Goal: Task Accomplishment & Management: Manage account settings

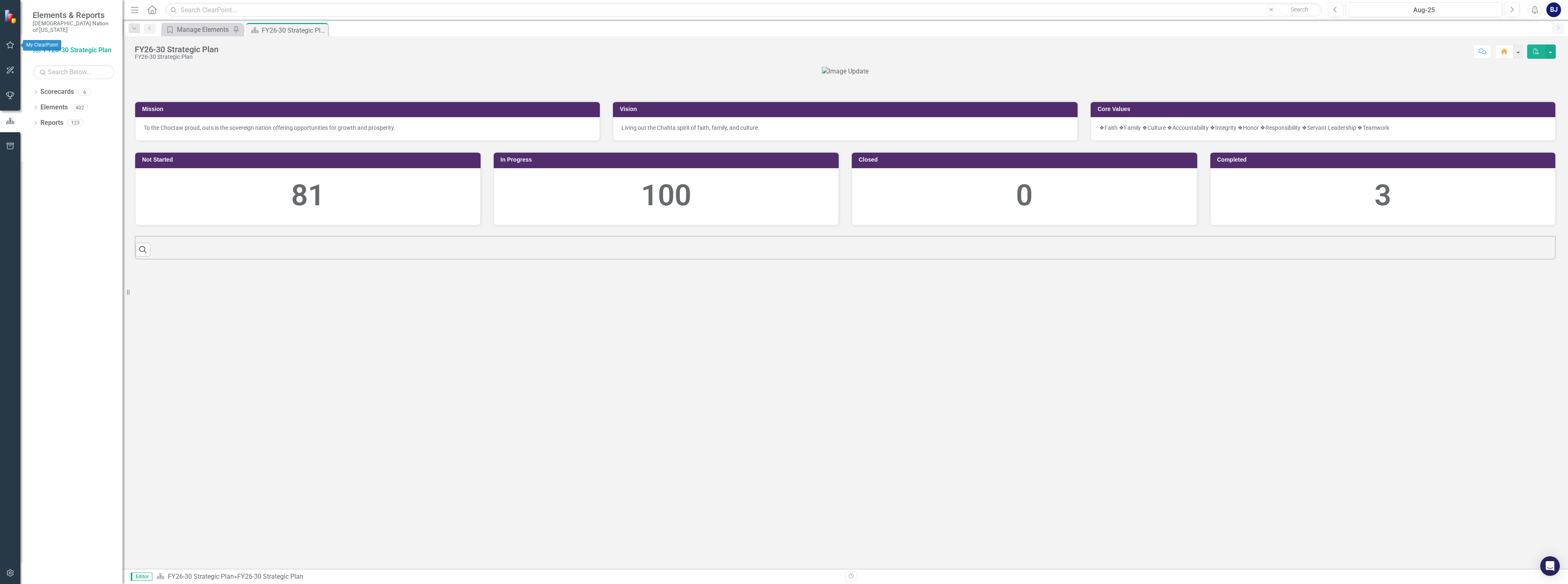
click at [3, 38] on button "button" at bounding box center [11, 45] width 18 height 17
click at [47, 92] on link "My Updates" at bounding box center [74, 96] width 82 height 9
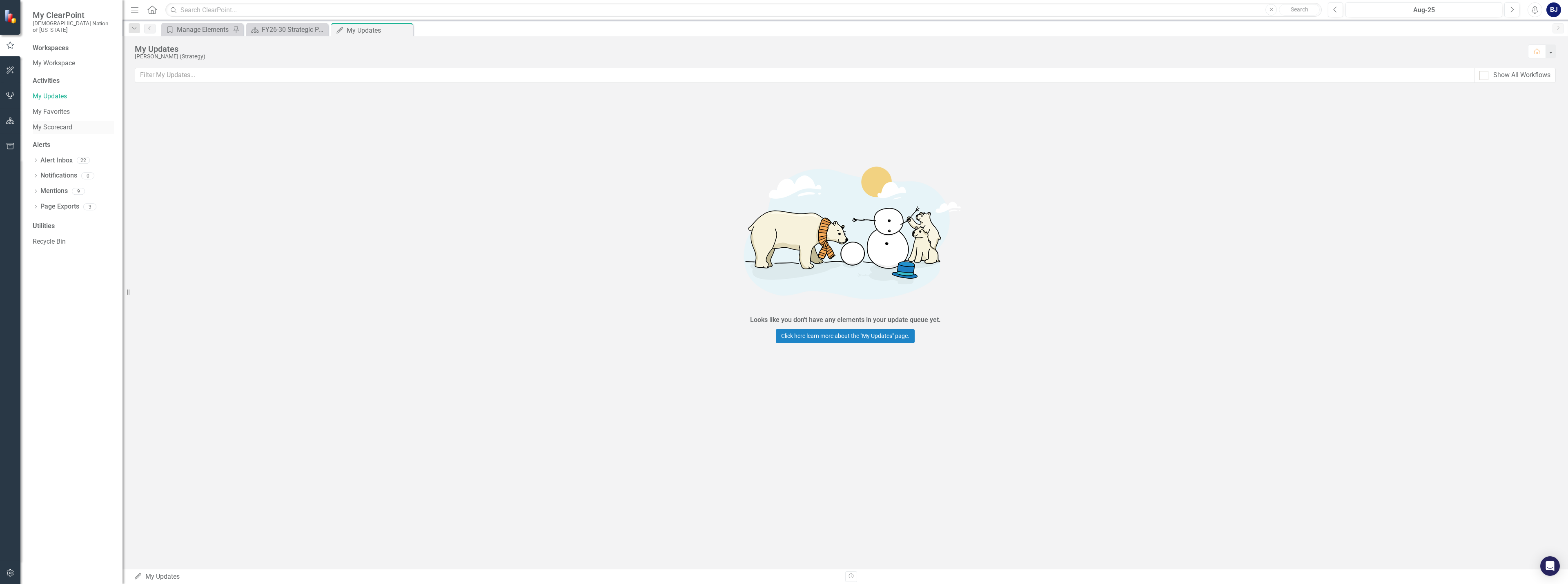
click at [72, 123] on link "My Scorecard" at bounding box center [74, 127] width 82 height 9
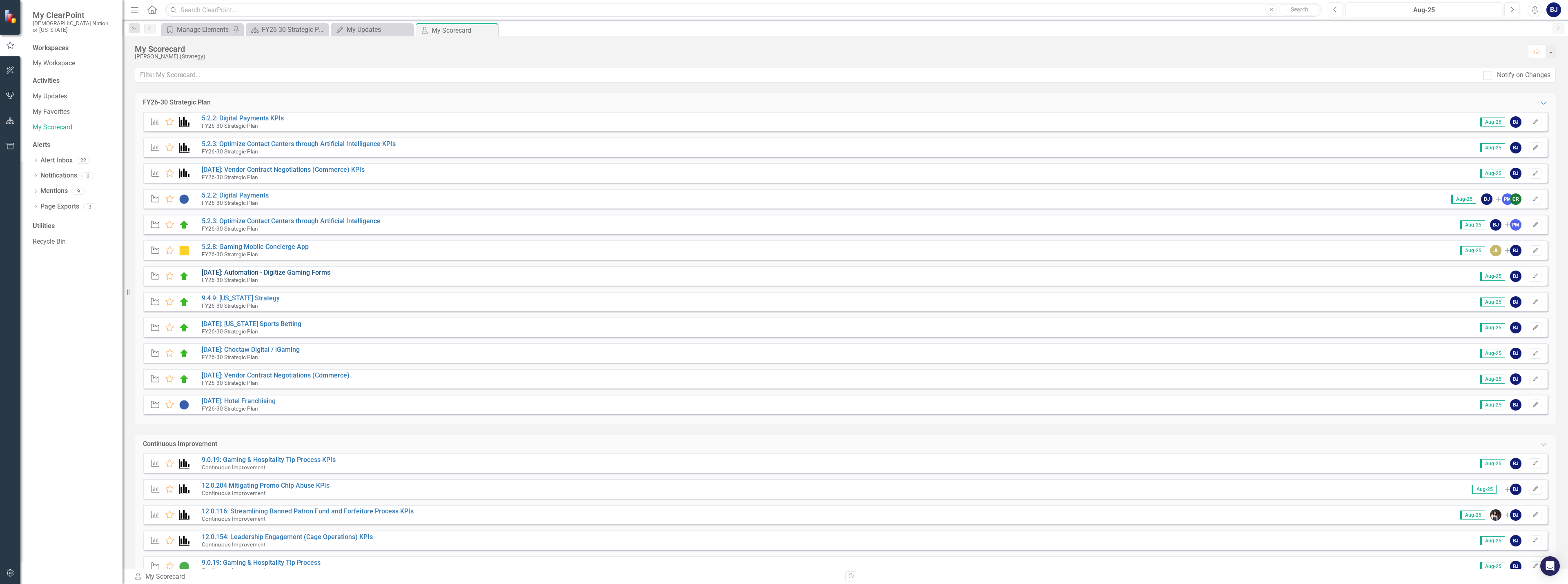
click at [277, 272] on link "[DATE]: Automation - Digitize Gaming Forms" at bounding box center [266, 272] width 129 height 8
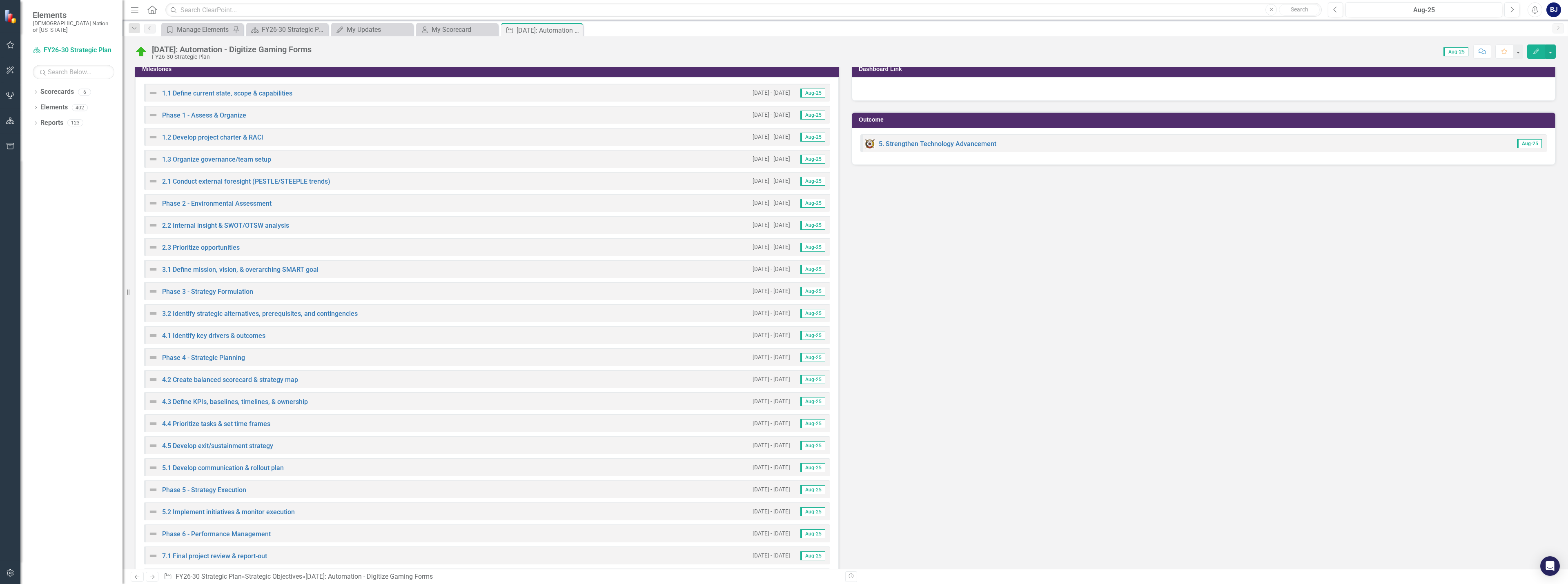
scroll to position [1184, 0]
click at [904, 141] on link "5. Strengthen Technology Advancement" at bounding box center [937, 143] width 118 height 8
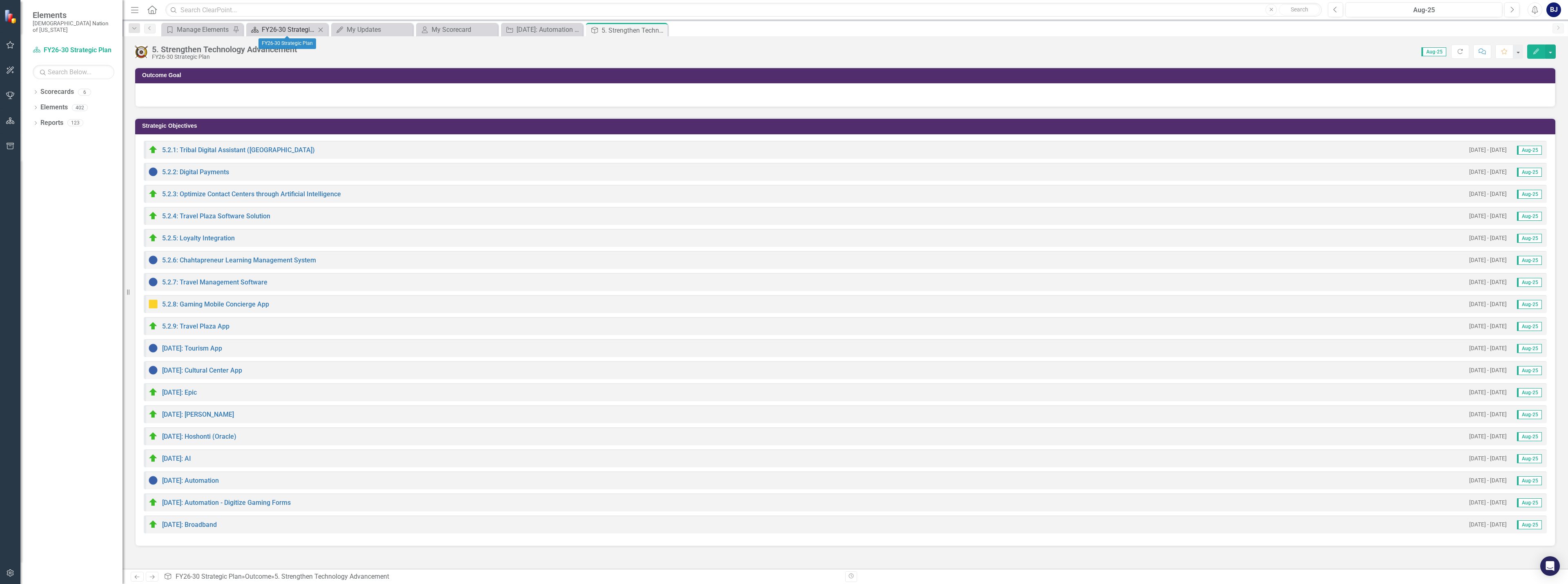
click at [279, 27] on div "FY26-30 Strategic Plan" at bounding box center [288, 29] width 54 height 10
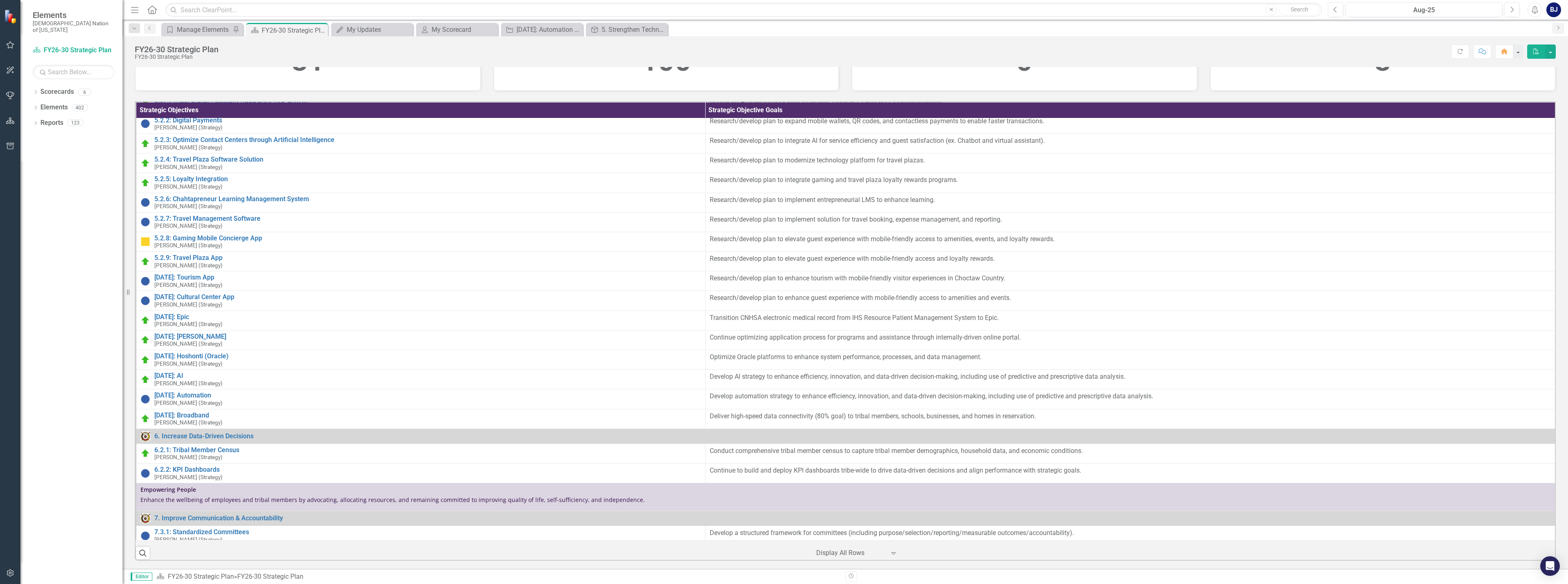
scroll to position [1742, 0]
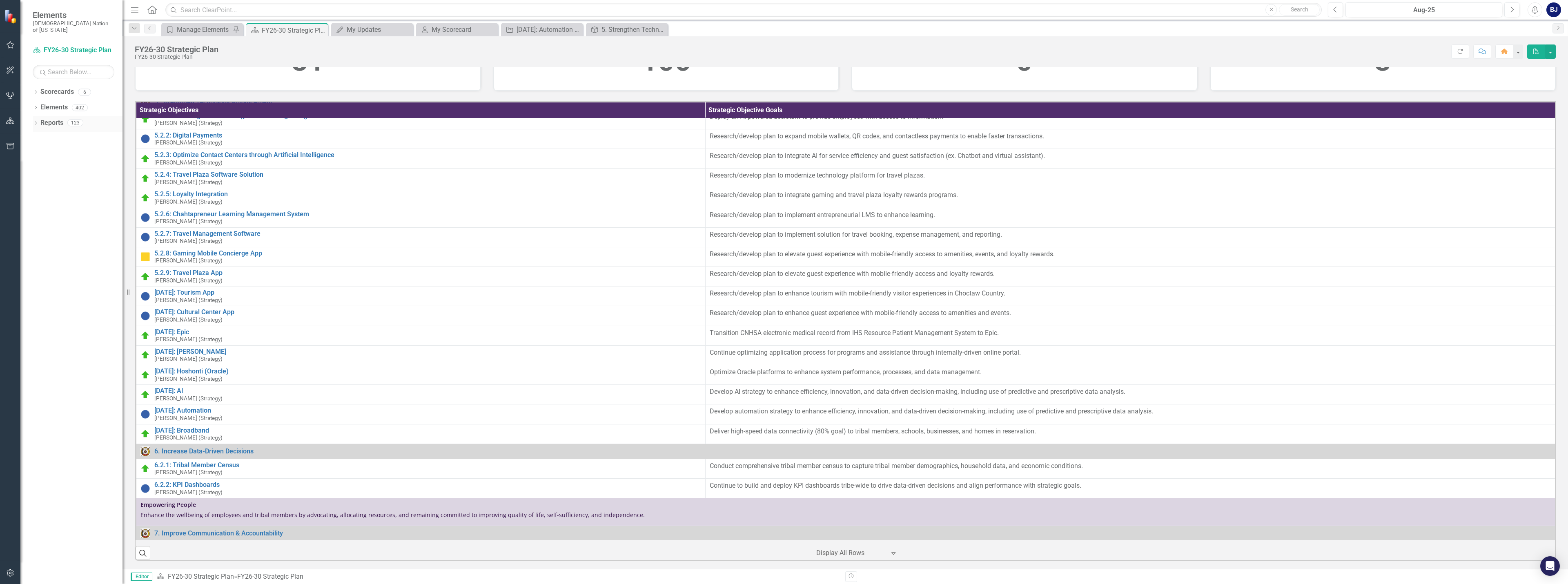
click at [36, 116] on div "Dropdown Reports 123" at bounding box center [77, 124] width 90 height 15
click at [37, 121] on icon "Dropdown" at bounding box center [36, 124] width 6 height 5
click at [40, 242] on icon "Dropdown" at bounding box center [39, 244] width 6 height 5
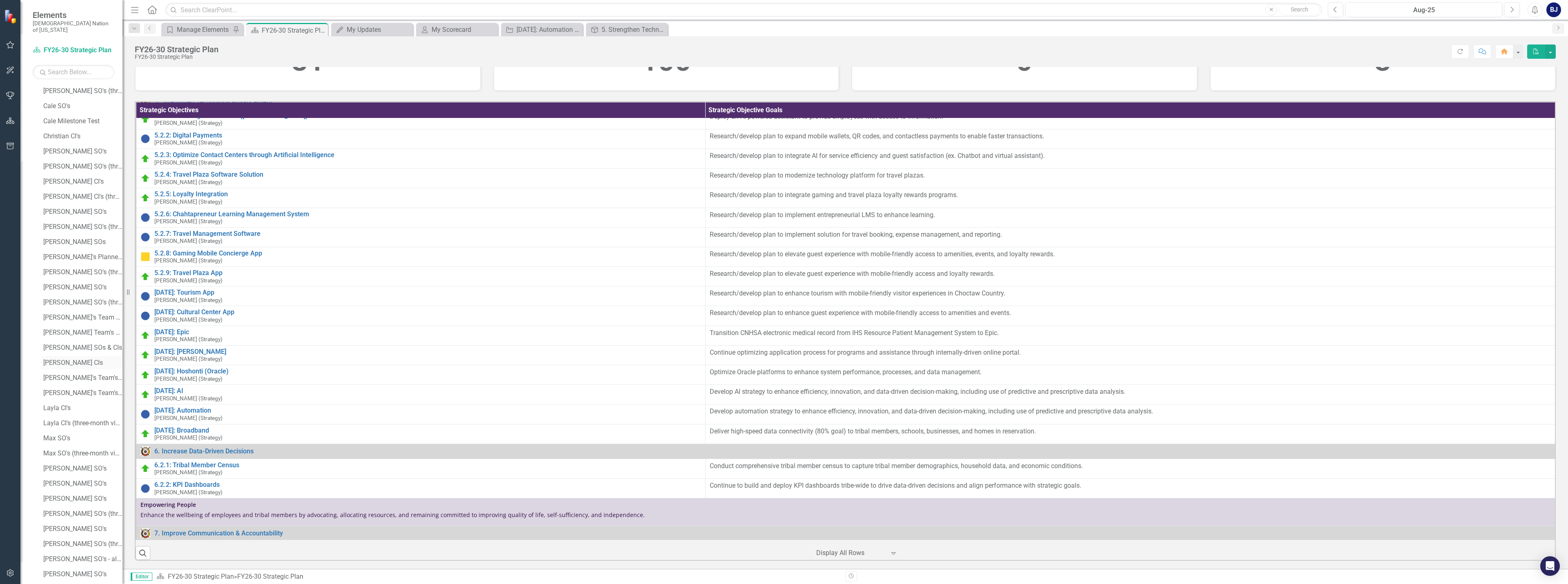
scroll to position [408, 0]
click at [65, 360] on div "[PERSON_NAME]'s Team's SOs FY26-Y31" at bounding box center [83, 364] width 79 height 8
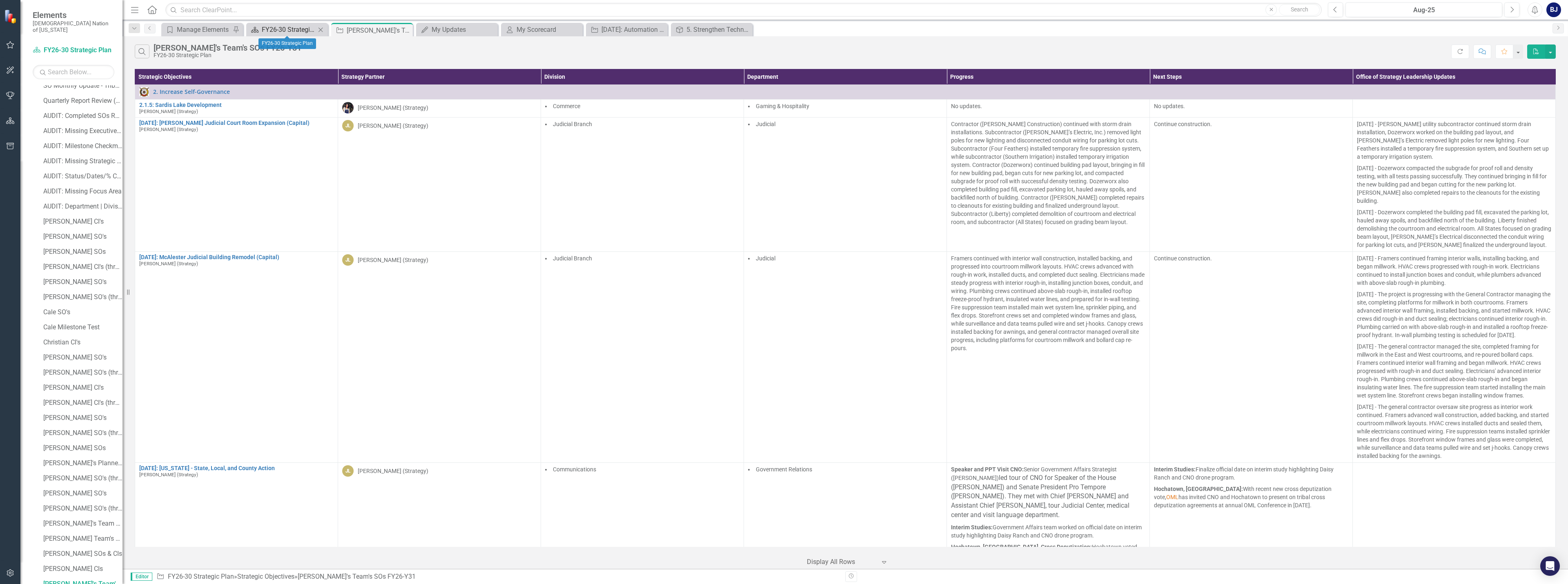
click at [306, 31] on div "FY26-30 Strategic Plan" at bounding box center [288, 29] width 54 height 10
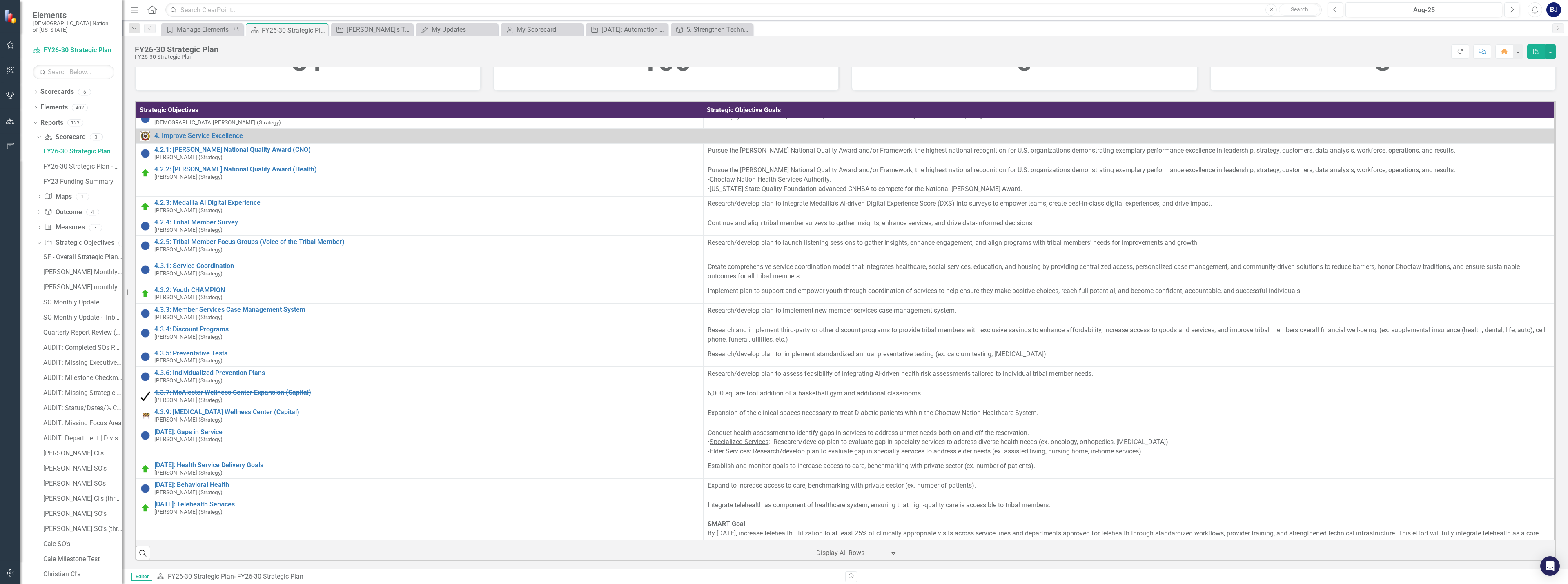
scroll to position [612, 0]
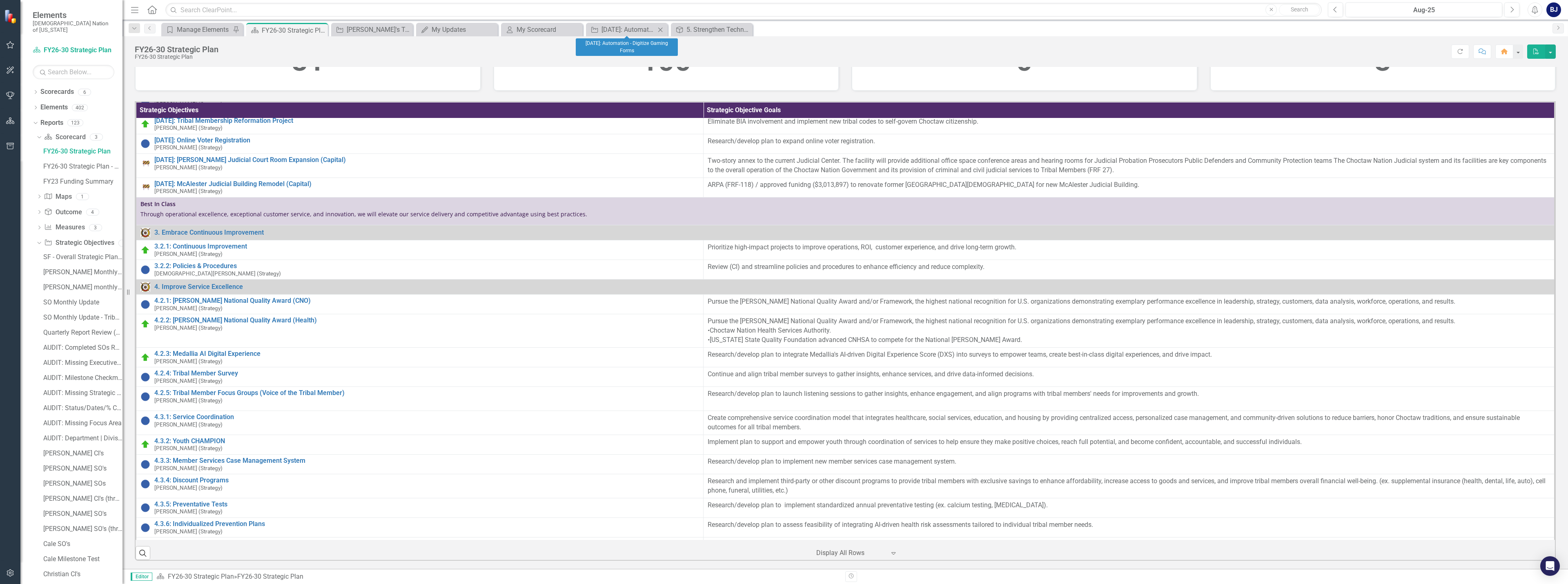
click at [660, 30] on icon "Close" at bounding box center [660, 30] width 8 height 7
click at [0, 0] on icon "Close" at bounding box center [0, 0] width 0 height 0
click at [493, 30] on icon "Close" at bounding box center [490, 30] width 8 height 7
click at [406, 30] on icon at bounding box center [406, 30] width 5 height 5
click at [319, 30] on icon at bounding box center [320, 30] width 5 height 5
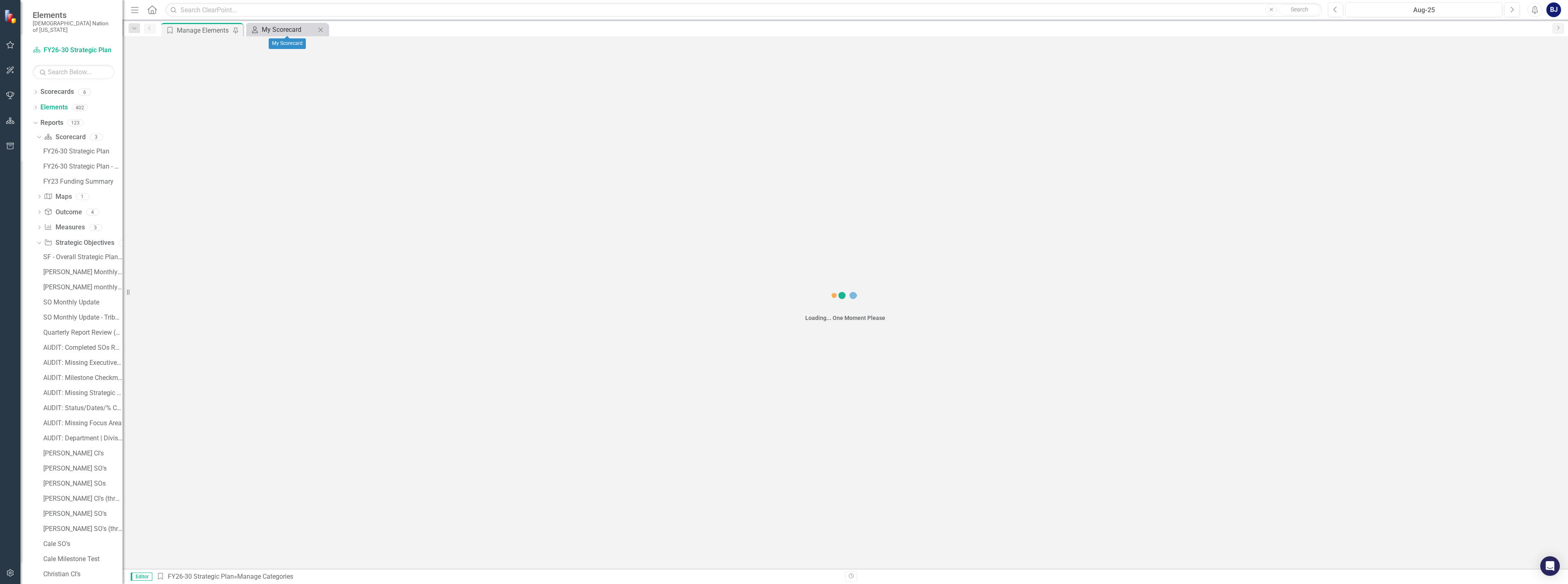
click at [307, 30] on div "My Scorecard" at bounding box center [288, 29] width 54 height 10
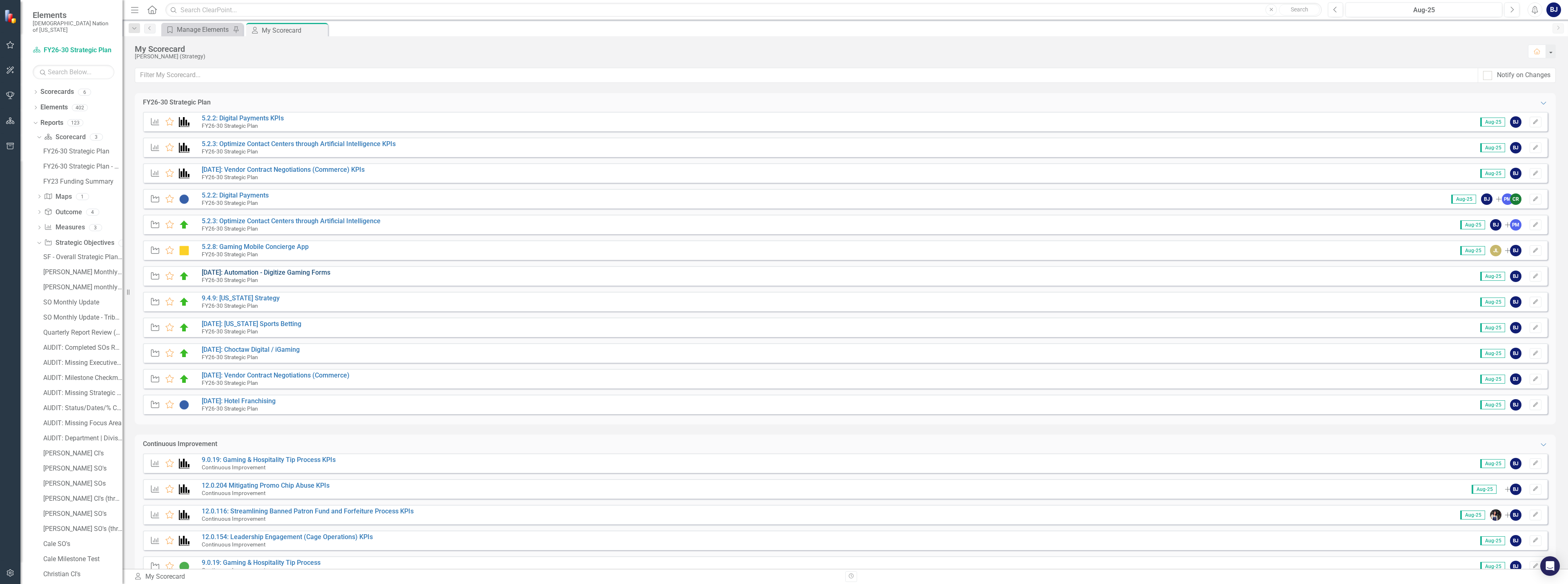
click at [274, 271] on link "[DATE]: Automation - Digitize Gaming Forms" at bounding box center [266, 272] width 129 height 8
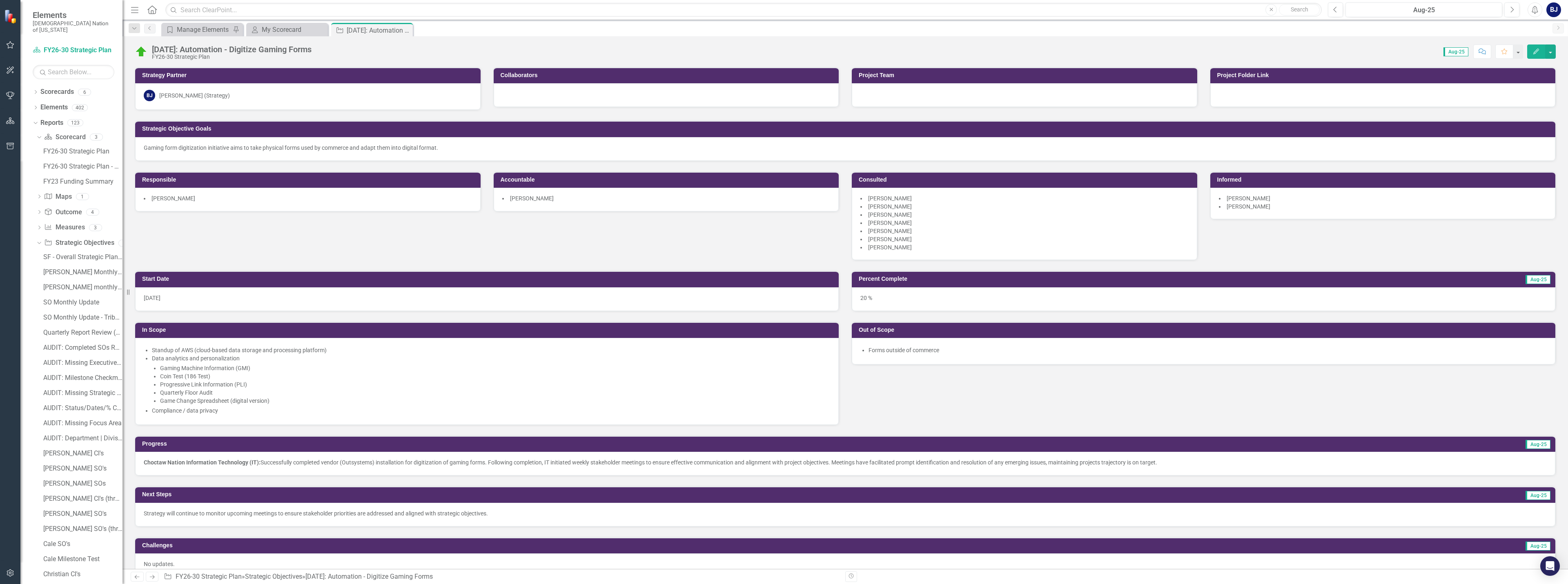
click at [1253, 102] on div at bounding box center [1382, 95] width 345 height 24
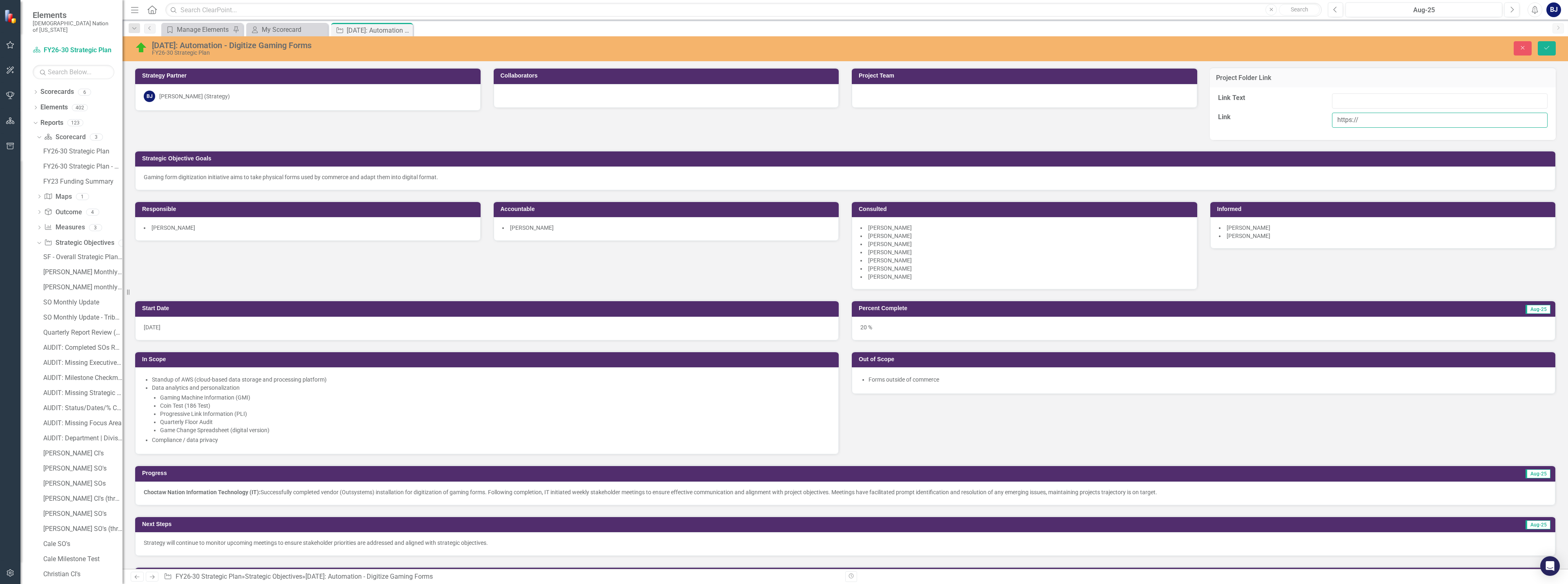
click at [1366, 124] on input "https://" at bounding box center [1440, 121] width 215 height 15
paste input "https://choctawnationofoklahoma.sharepoint.com/sites/TheOfficeofStrategy/0%20%2…"
type input "https://[URL][DOMAIN_NAME]"
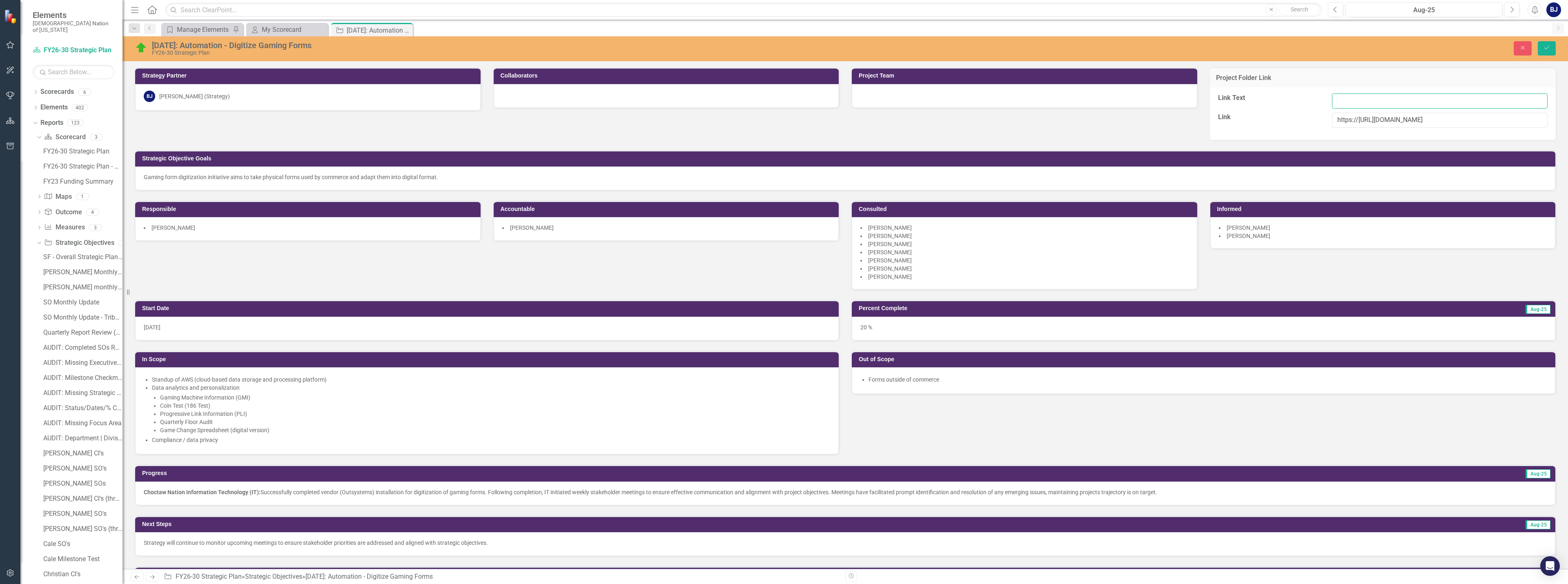
click at [1337, 102] on input "Link Text" at bounding box center [1440, 101] width 215 height 15
type input "[DATE]"
click at [1541, 49] on button "Save" at bounding box center [1547, 48] width 18 height 14
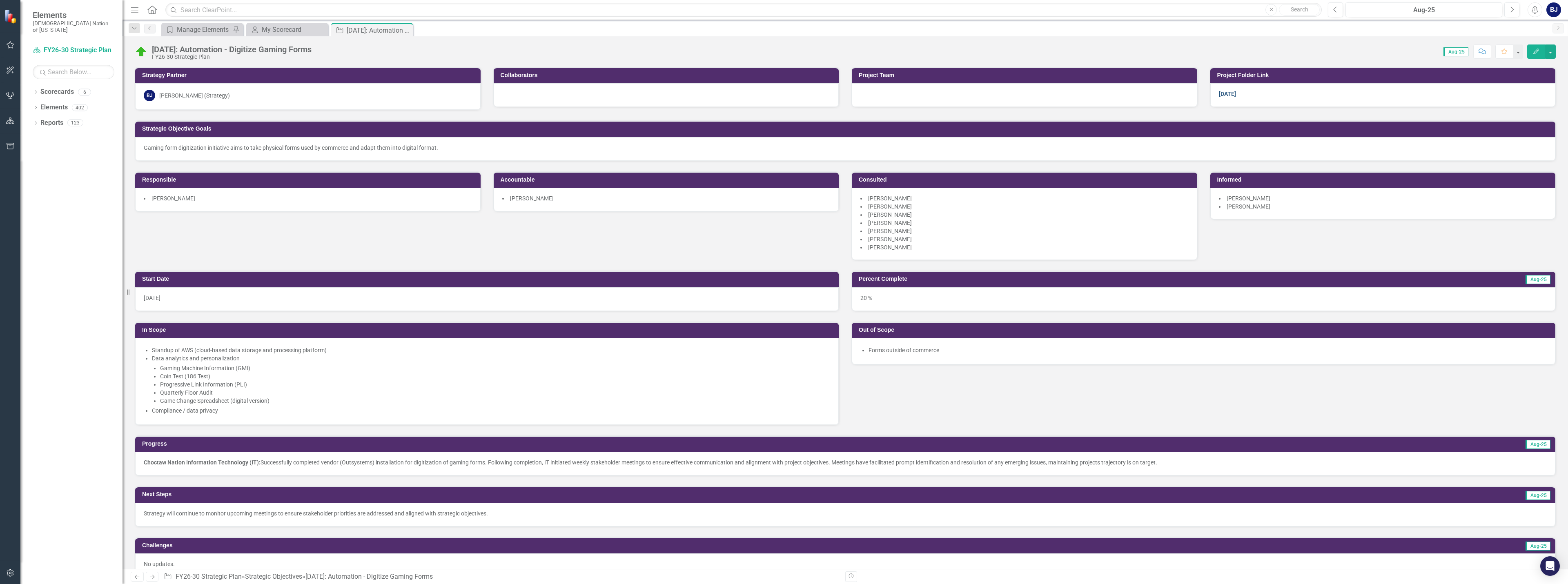
click at [1227, 95] on link "[DATE]" at bounding box center [1227, 93] width 17 height 7
click at [1265, 100] on div "[DATE]" at bounding box center [1382, 95] width 345 height 24
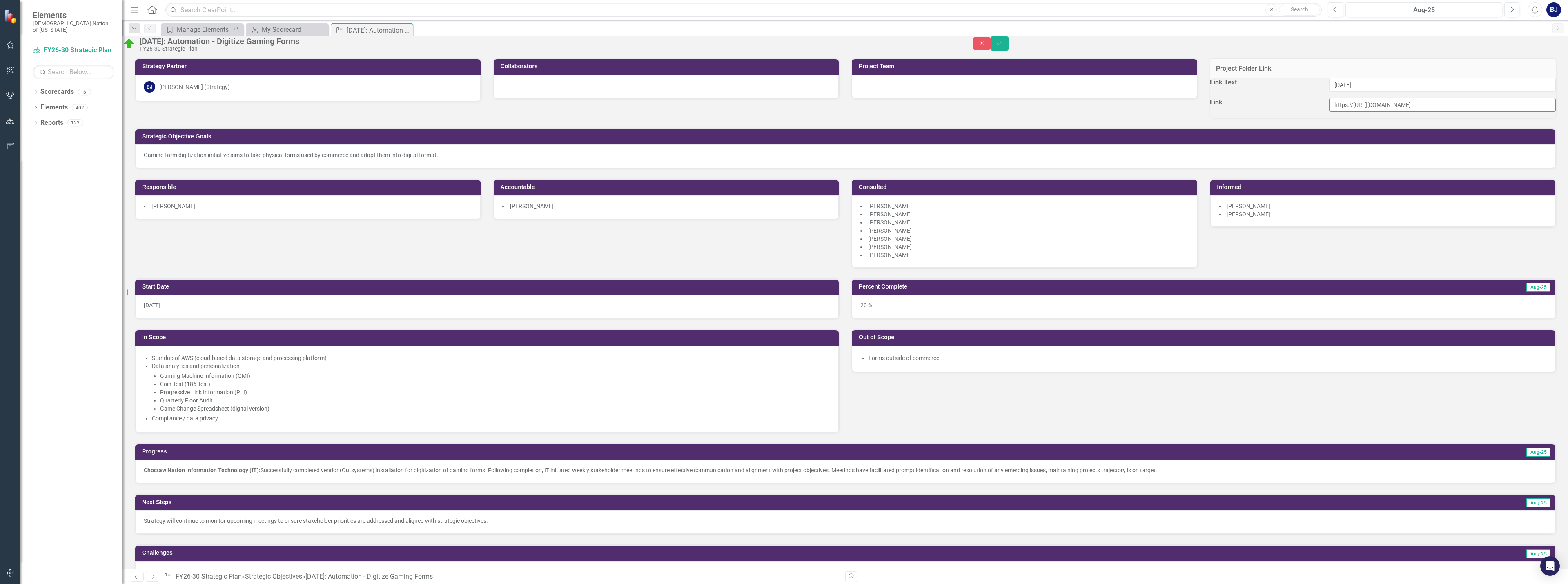
click at [1523, 111] on input "https://[URL][DOMAIN_NAME]" at bounding box center [1442, 105] width 227 height 14
click at [1512, 111] on input "https://[URL][DOMAIN_NAME]" at bounding box center [1442, 105] width 227 height 14
drag, startPoint x: 1450, startPoint y: 116, endPoint x: 1404, endPoint y: 115, distance: 46.0
click at [1424, 111] on input "https://[URL][DOMAIN_NAME]" at bounding box center [1442, 105] width 227 height 14
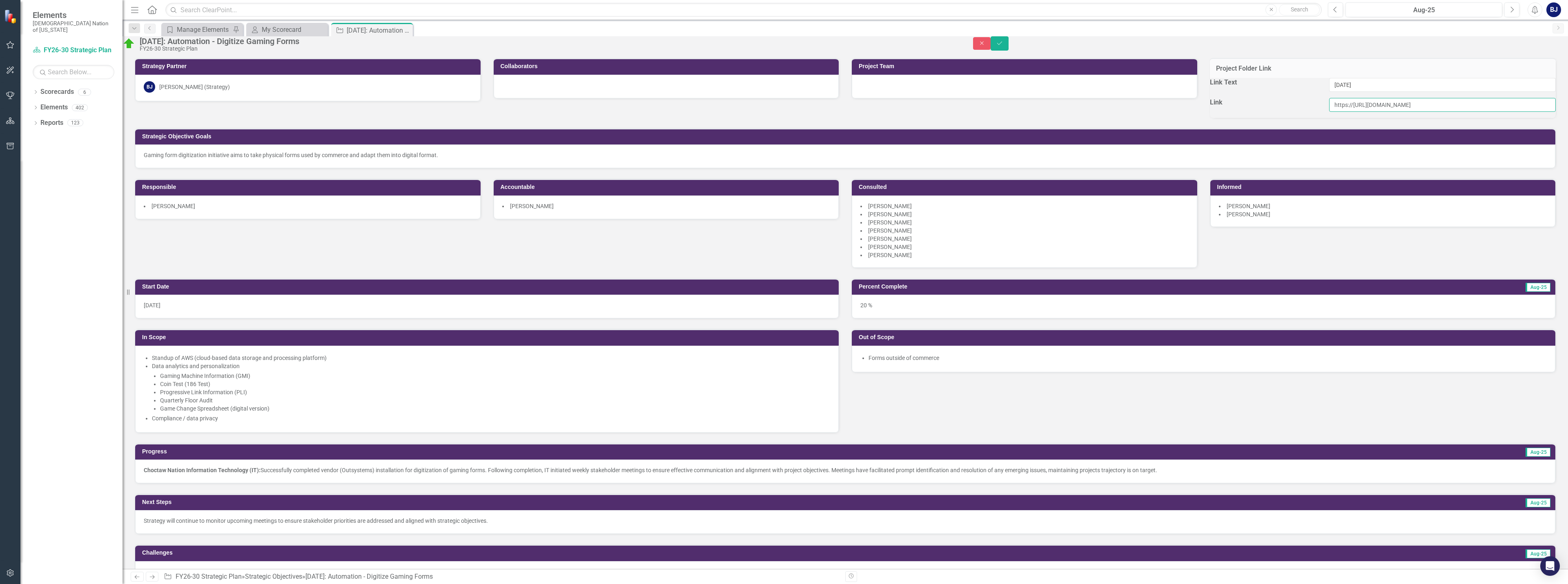
scroll to position [0, 422]
drag, startPoint x: 1330, startPoint y: 119, endPoint x: 1567, endPoint y: 120, distance: 237.0
click at [1567, 120] on div "Strategy Partner [PERSON_NAME] [PERSON_NAME] (Strategy) Collaborators Project T…" at bounding box center [844, 313] width 1445 height 511
paste input "[URL][DOMAIN_NAME]"
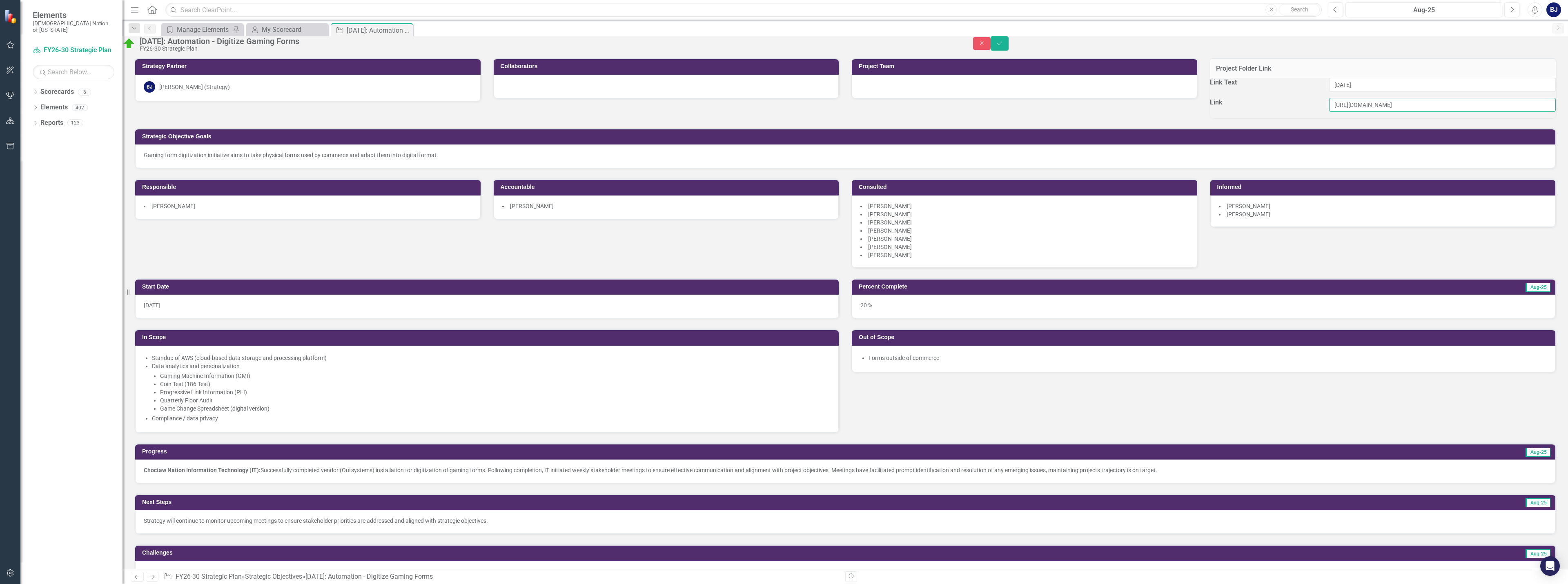
scroll to position [0, 859]
type input "[URL][DOMAIN_NAME]"
click at [1003, 46] on icon "Save" at bounding box center [1000, 43] width 8 height 6
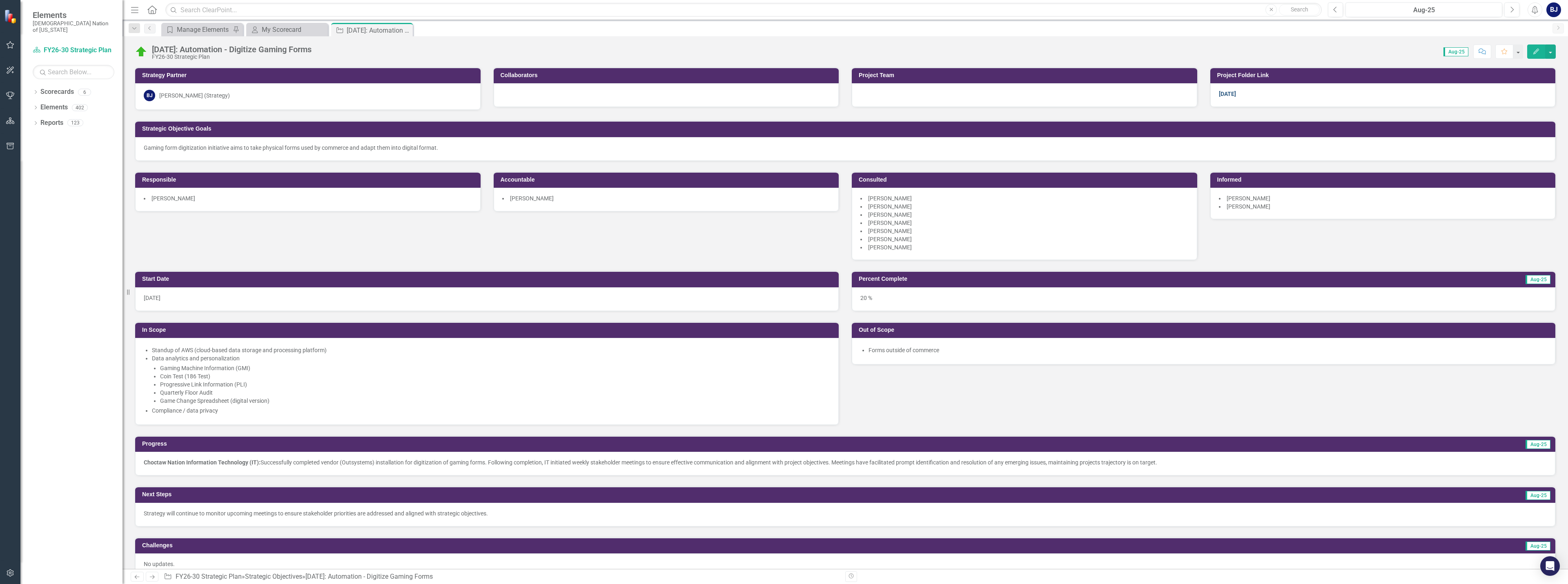
click at [1221, 93] on link "[DATE]" at bounding box center [1227, 93] width 17 height 7
click at [630, 210] on div "[PERSON_NAME]" at bounding box center [666, 199] width 345 height 24
